Goal: Navigation & Orientation: Find specific page/section

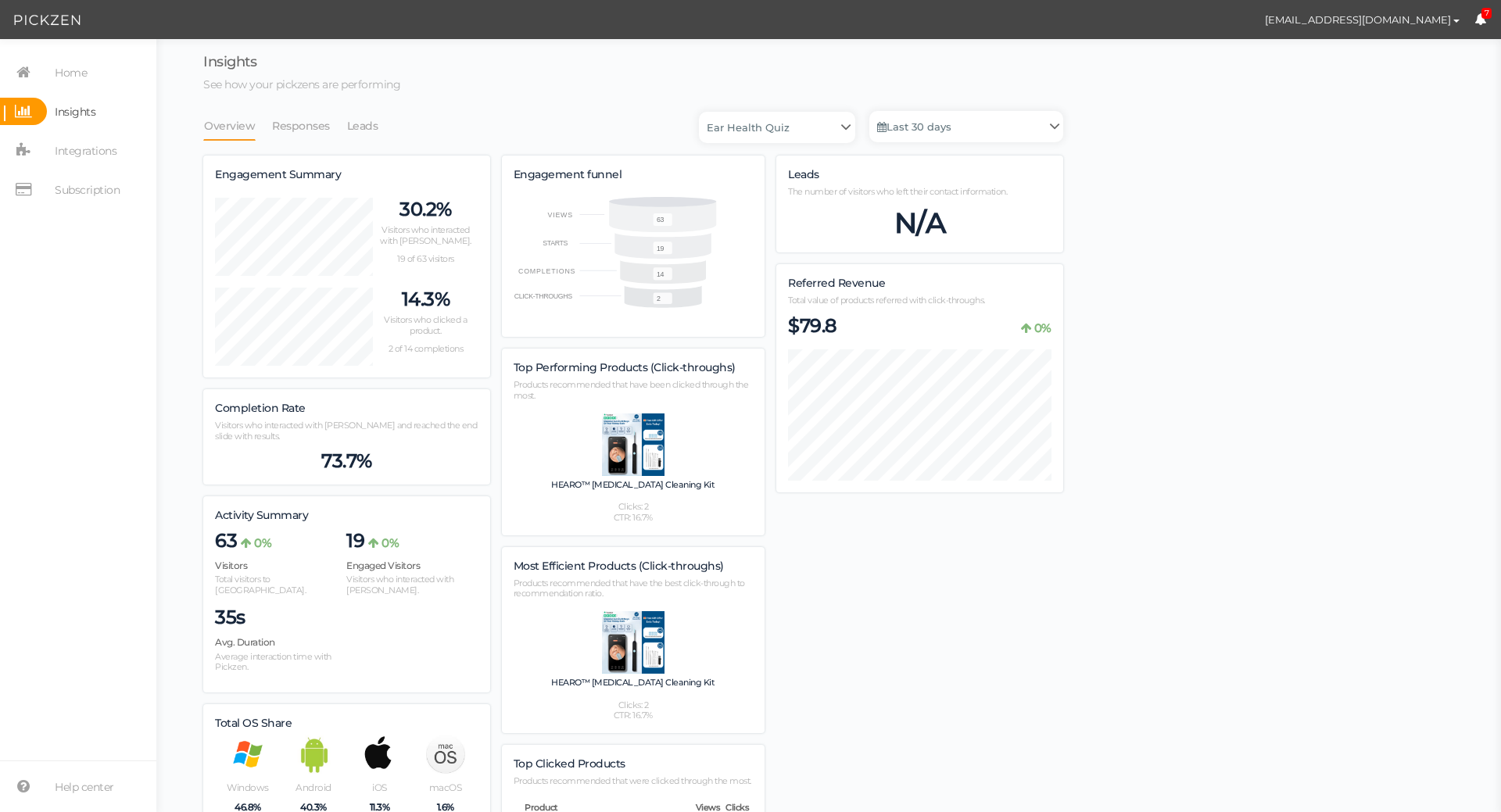
scroll to position [907, 860]
click at [88, 79] on link "Home" at bounding box center [78, 72] width 156 height 28
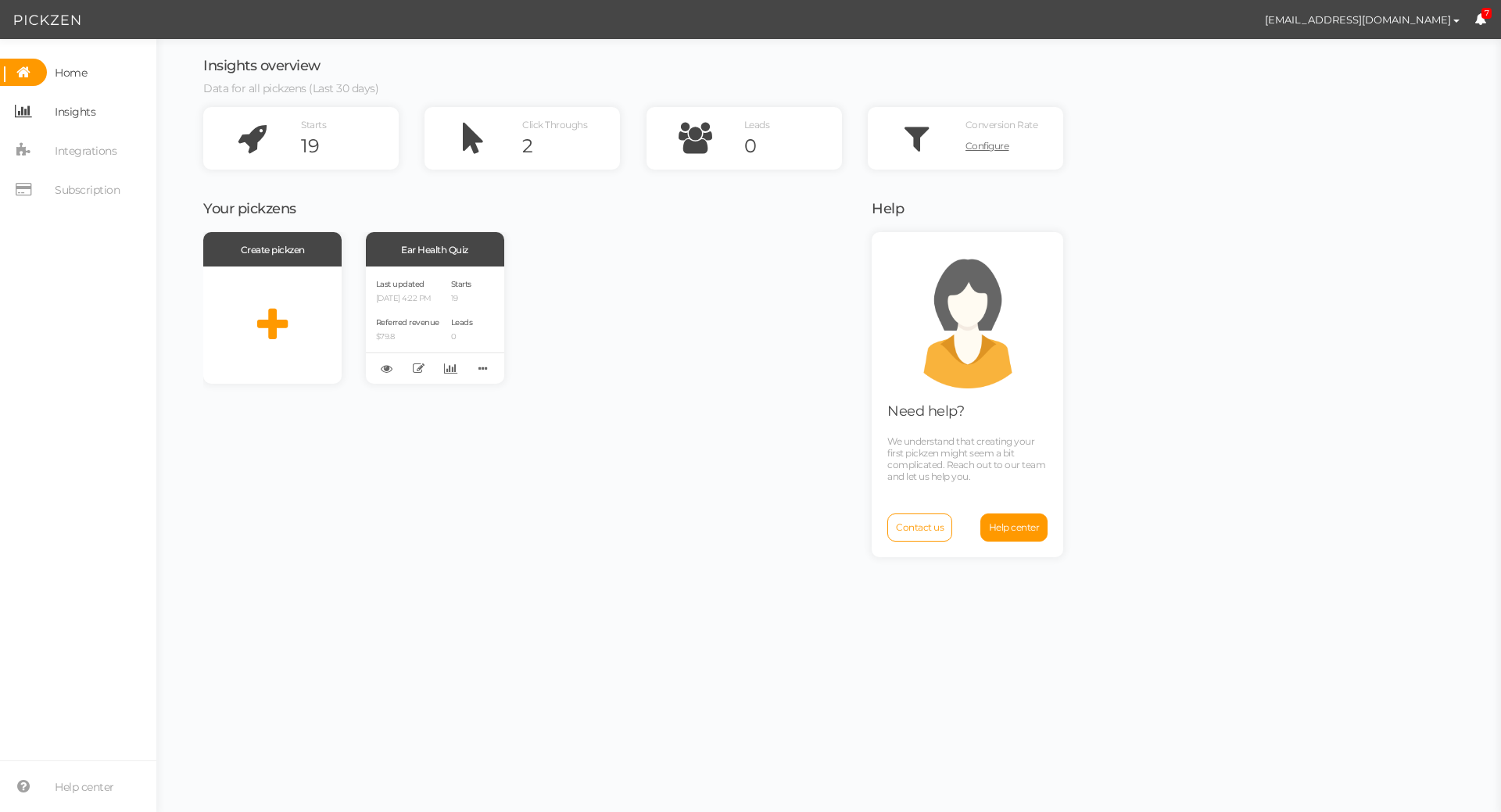
click at [75, 109] on span "Insights" at bounding box center [75, 112] width 41 height 25
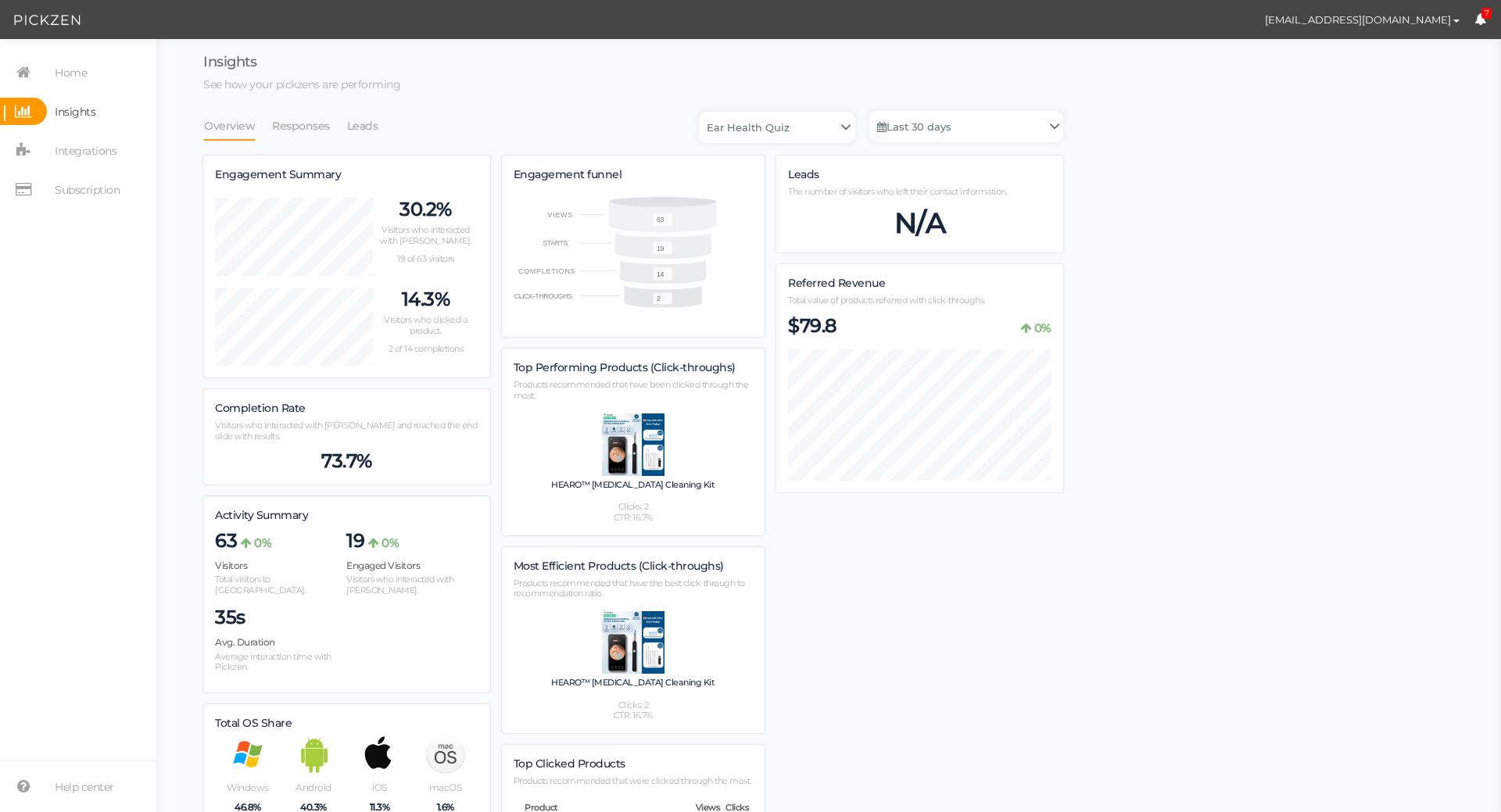
scroll to position [907, 860]
click at [88, 141] on span "Integrations" at bounding box center [85, 151] width 61 height 25
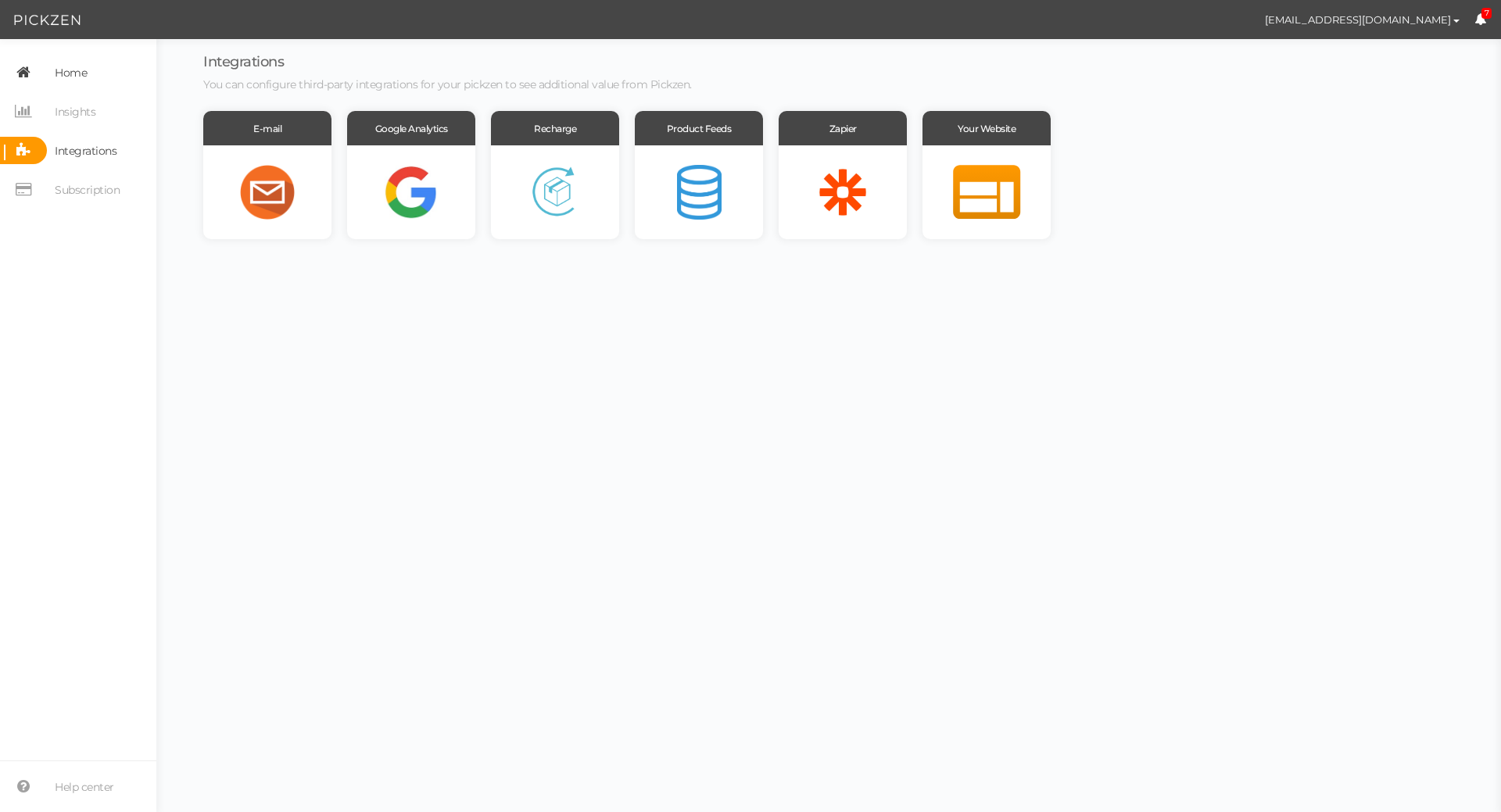
click at [91, 77] on link "Home" at bounding box center [78, 72] width 156 height 28
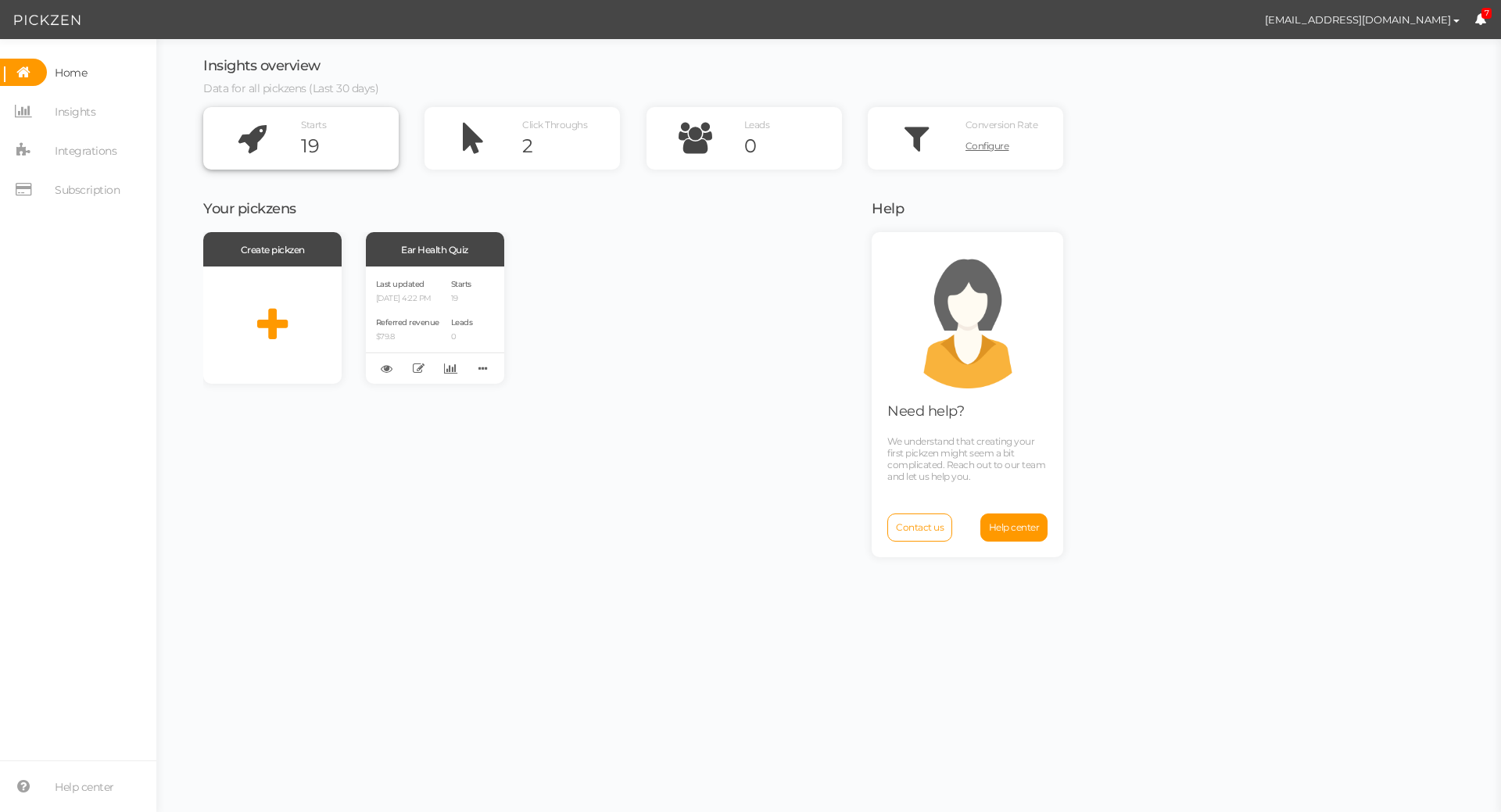
click at [276, 133] on icon at bounding box center [252, 138] width 98 height 62
click at [423, 291] on div "Last updated 09/25/2025 4:22 PM" at bounding box center [408, 290] width 63 height 27
click at [83, 117] on span "Insights" at bounding box center [75, 112] width 41 height 25
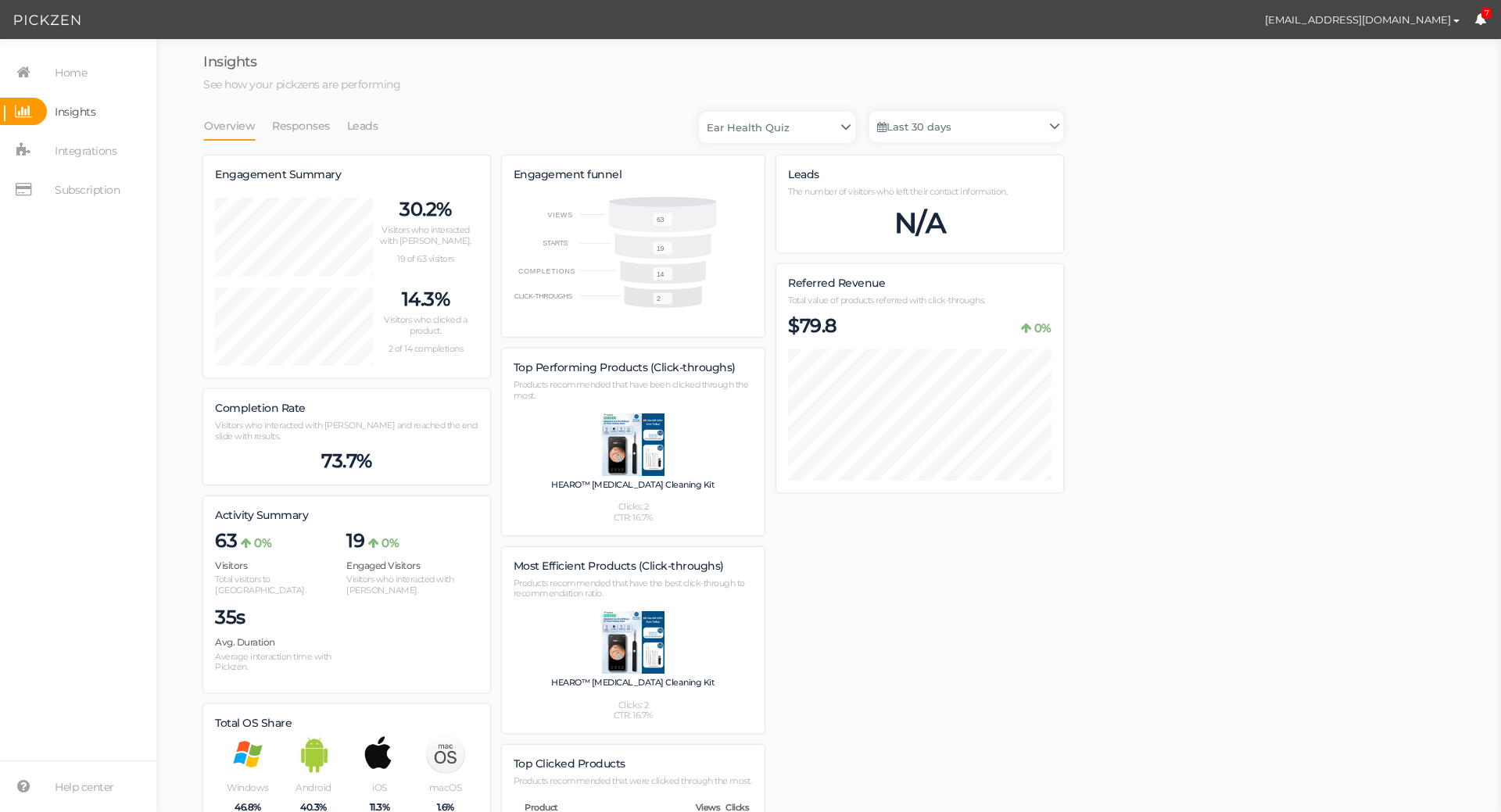
scroll to position [907, 860]
click at [80, 70] on span "Home" at bounding box center [70, 73] width 32 height 25
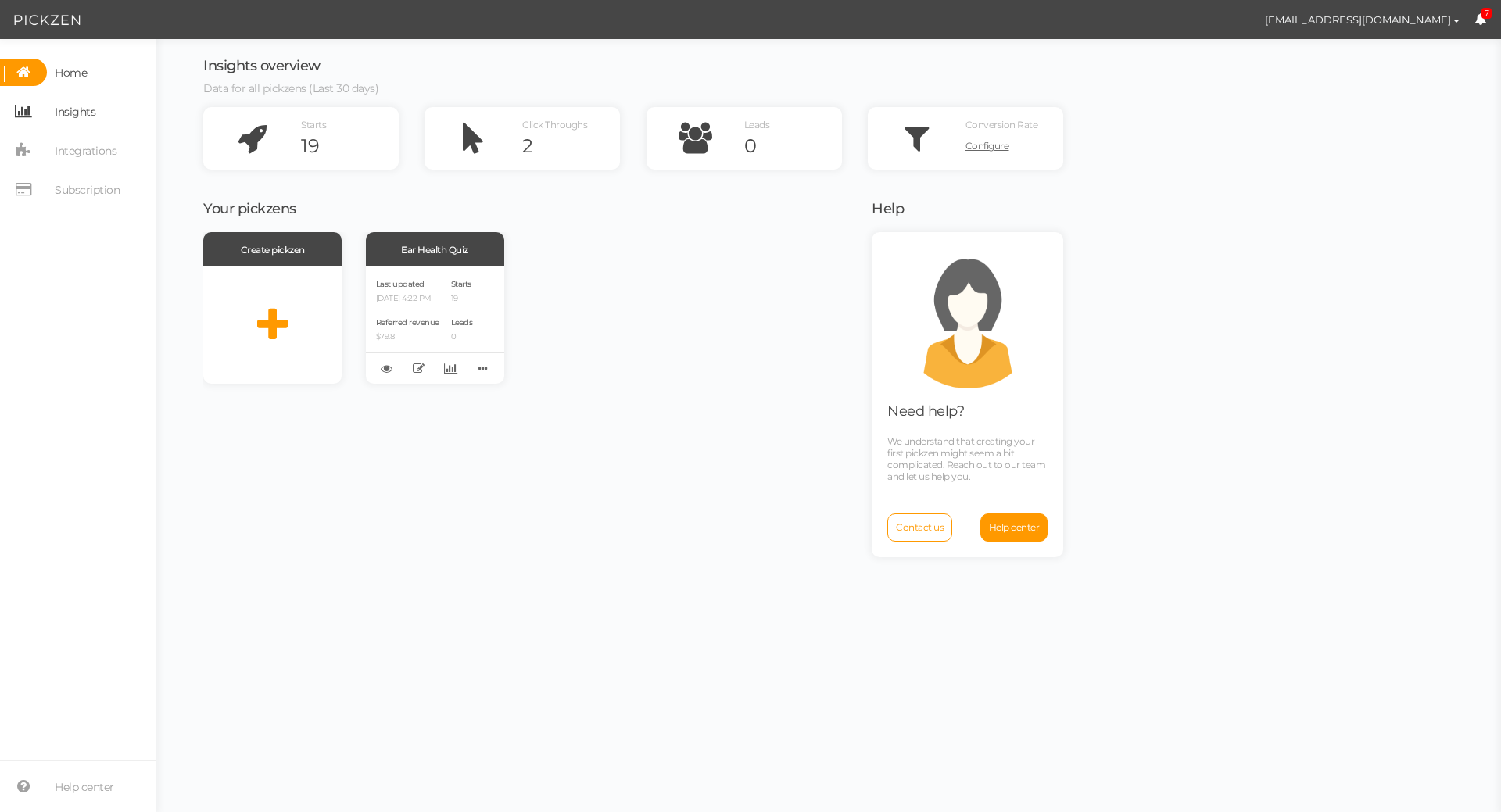
click at [86, 109] on span "Insights" at bounding box center [75, 112] width 41 height 25
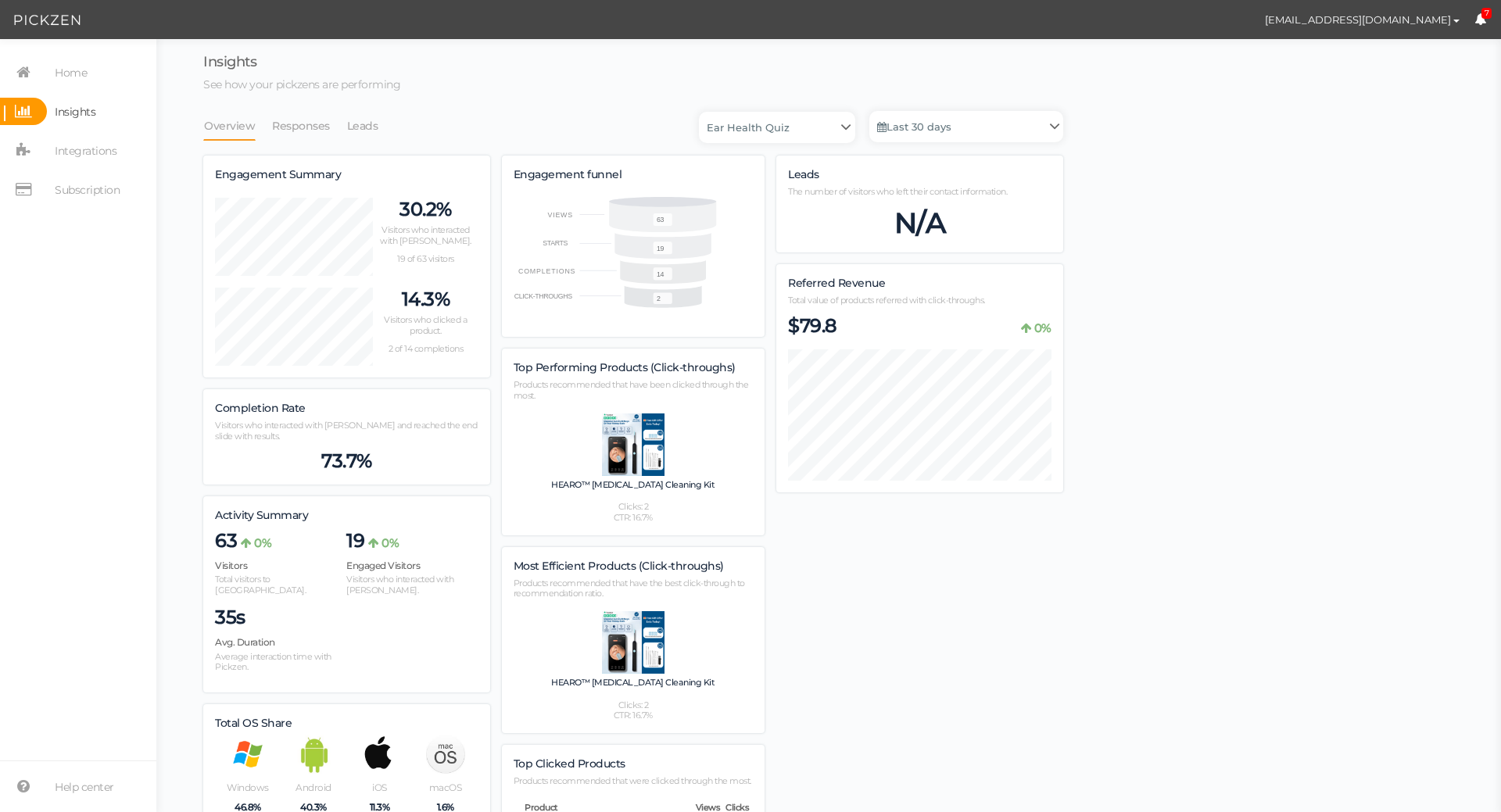
scroll to position [907, 860]
click at [84, 73] on span "Home" at bounding box center [70, 73] width 32 height 25
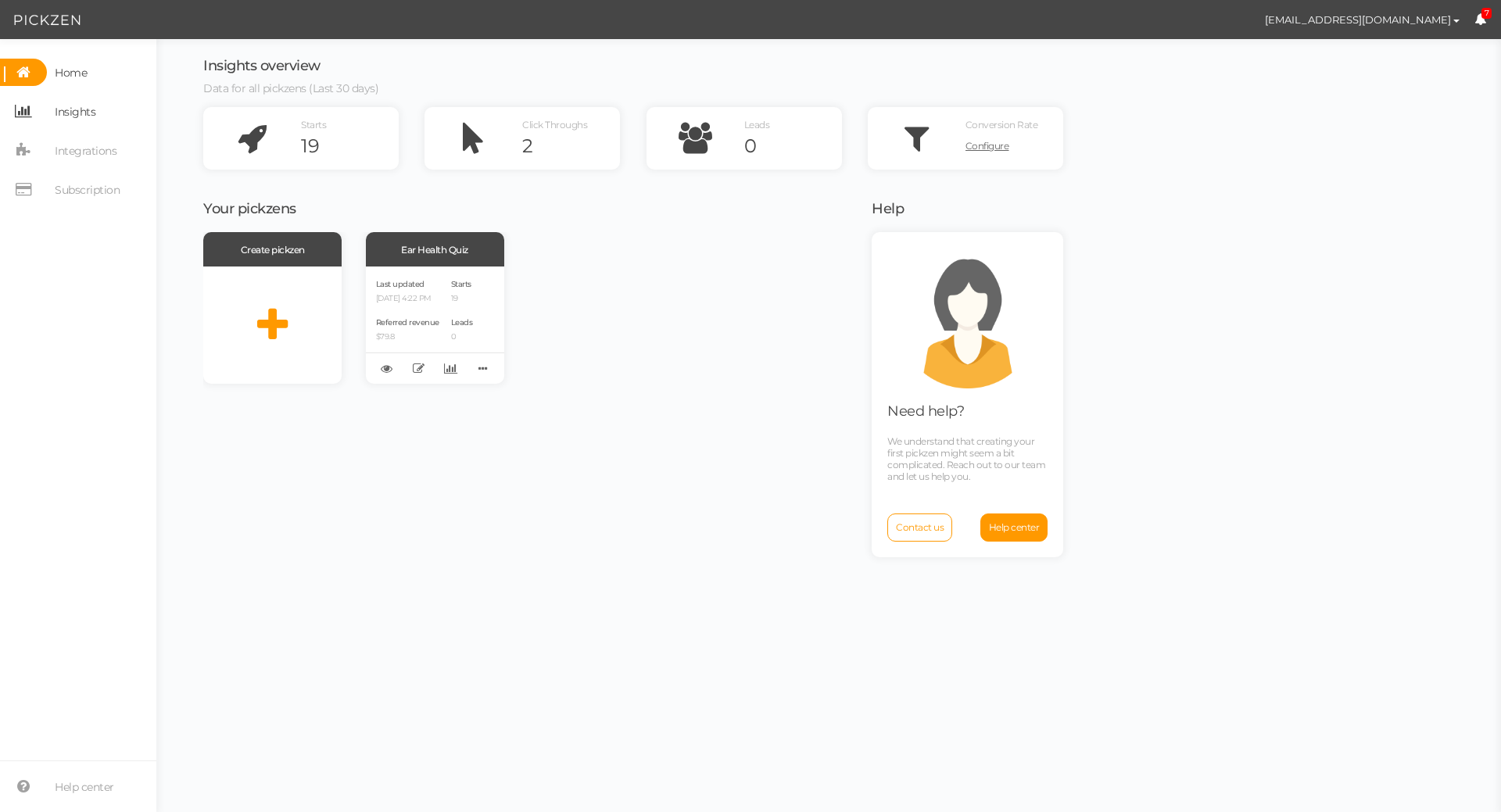
click at [109, 117] on link "Insights" at bounding box center [78, 111] width 156 height 28
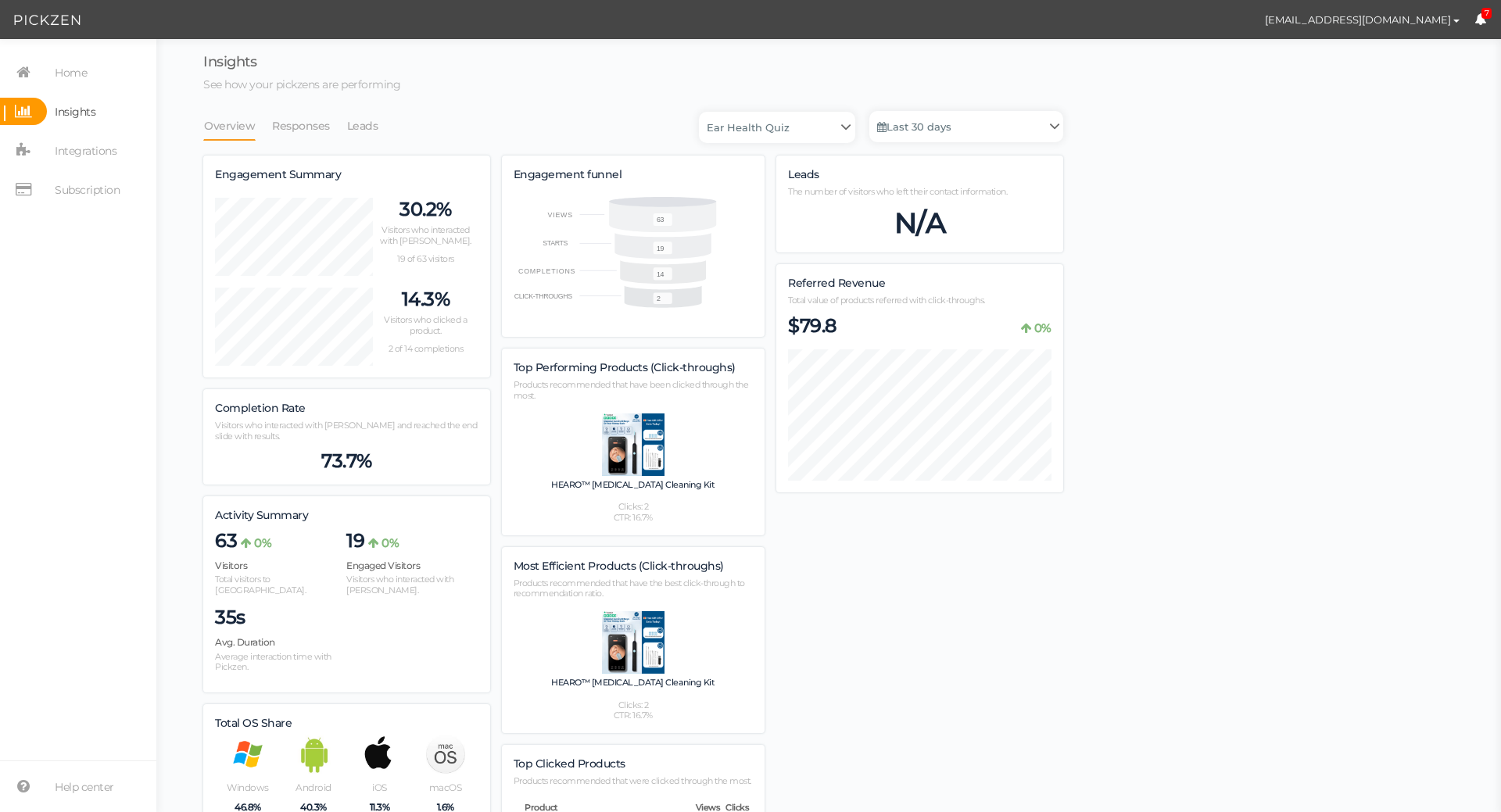
scroll to position [907, 860]
